Goal: Information Seeking & Learning: Learn about a topic

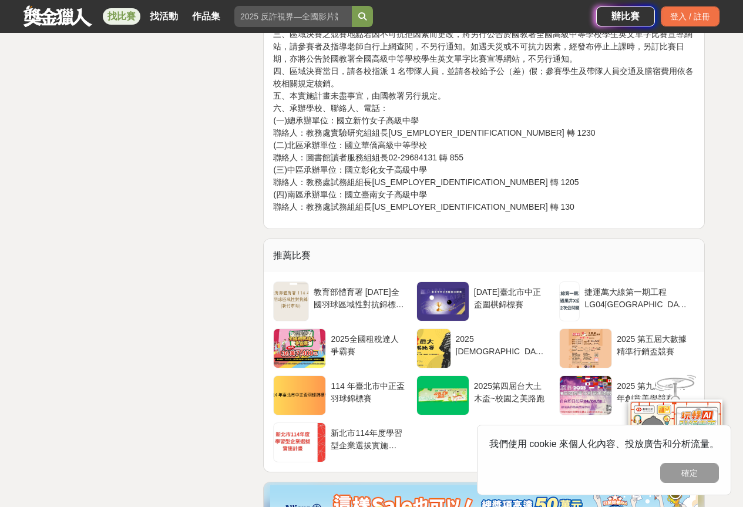
scroll to position [1981, 0]
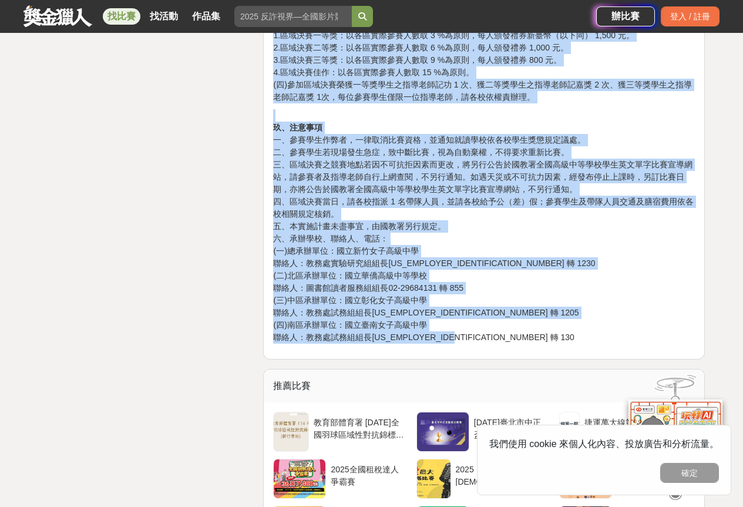
drag, startPoint x: 274, startPoint y: 231, endPoint x: 628, endPoint y: 318, distance: 364.6
click at [644, 109] on p "玖、注意事項 一、參賽學生作弊者，一律取消比賽資格，並通知就讀學校依各校學生獎懲規定議處。 二、參賽學生若現場發生急症，致中斷比賽，視為自動棄權，不得要求重新…" at bounding box center [484, 226] width 422 height 234
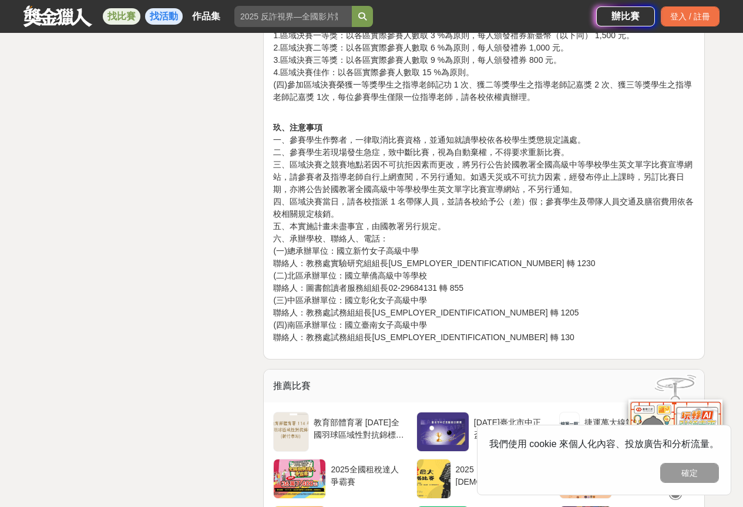
click at [163, 21] on link "找活動" at bounding box center [164, 16] width 38 height 16
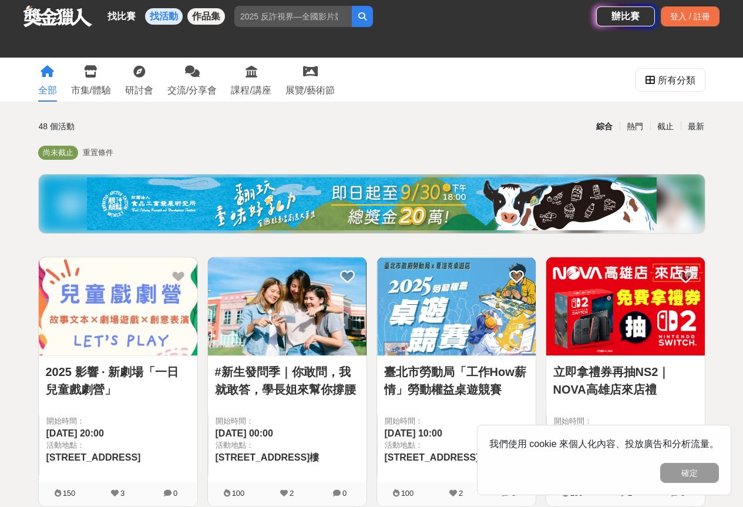
click at [194, 20] on link "作品集" at bounding box center [206, 16] width 38 height 16
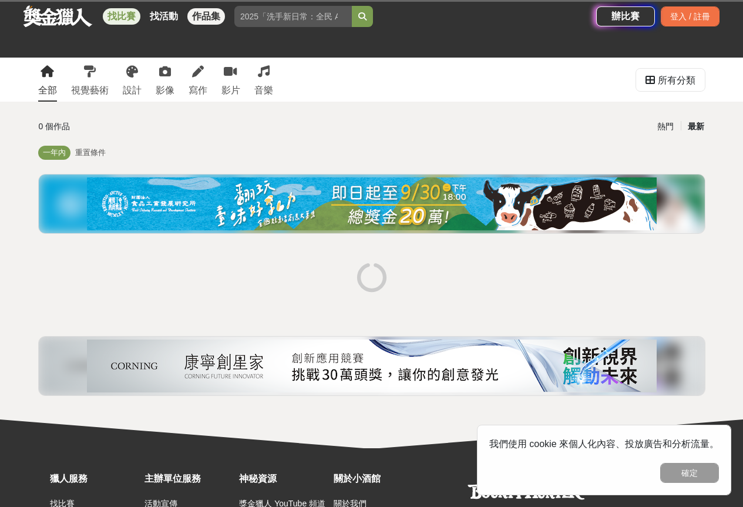
click at [121, 22] on link "找比賽" at bounding box center [122, 16] width 38 height 16
